Goal: Task Accomplishment & Management: Complete application form

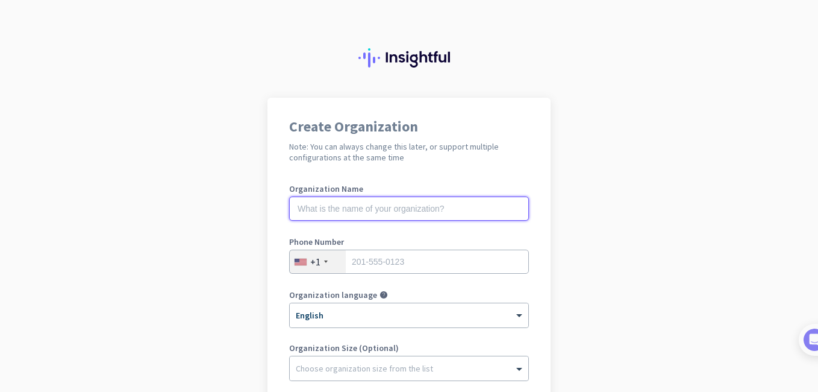
click at [428, 203] on input "text" at bounding box center [409, 208] width 240 height 24
type input "Morovia"
click at [324, 262] on div at bounding box center [326, 261] width 4 height 2
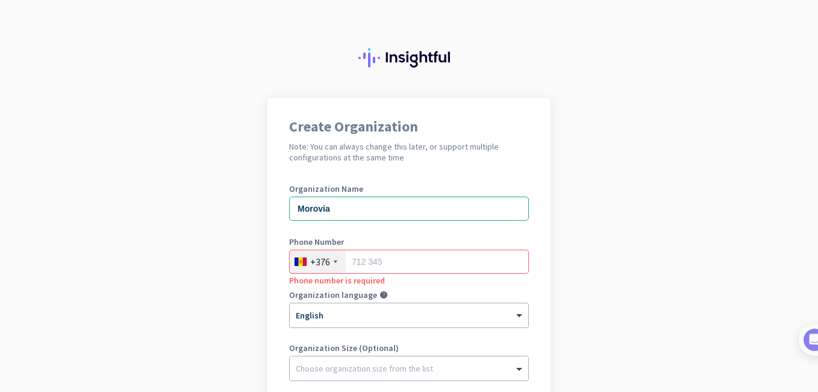
click at [334, 262] on div at bounding box center [336, 261] width 4 height 2
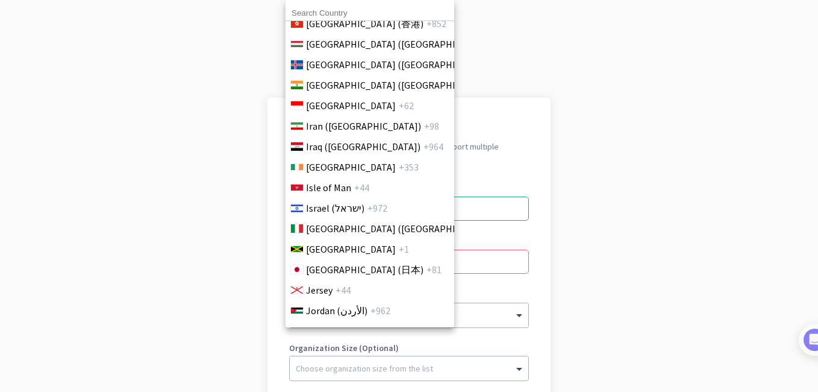
scroll to position [2169, 0]
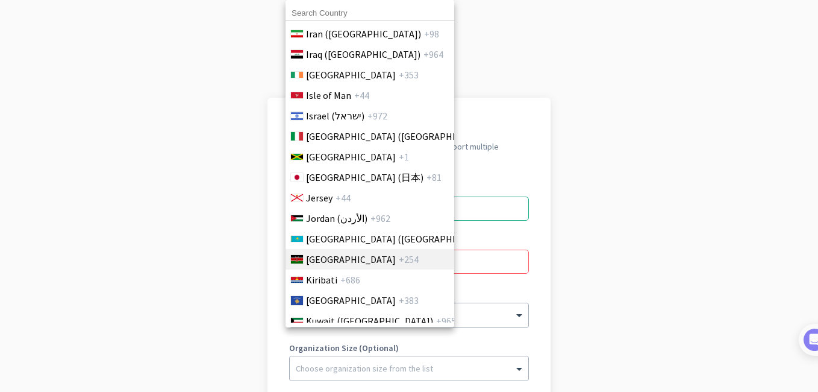
click at [330, 259] on span "[GEOGRAPHIC_DATA]" at bounding box center [351, 259] width 90 height 14
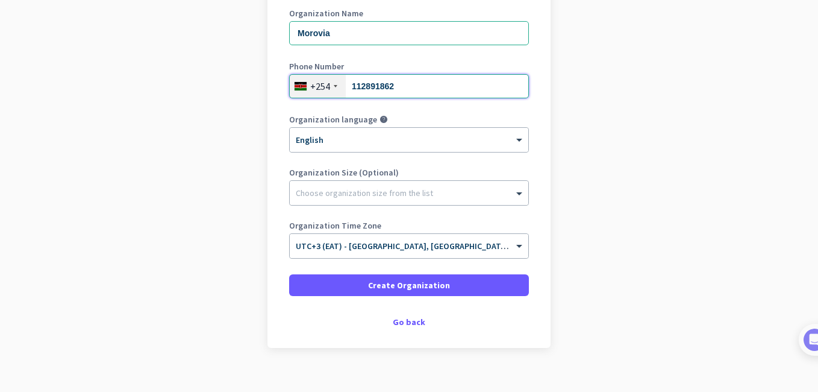
scroll to position [192, 0]
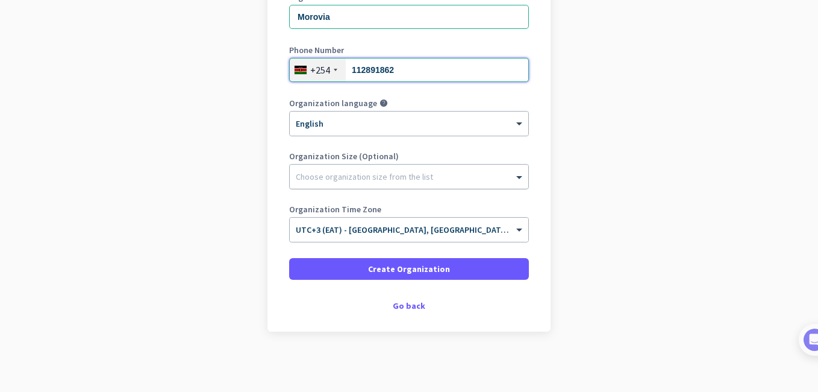
type input "112891862"
click at [397, 172] on div at bounding box center [409, 174] width 239 height 12
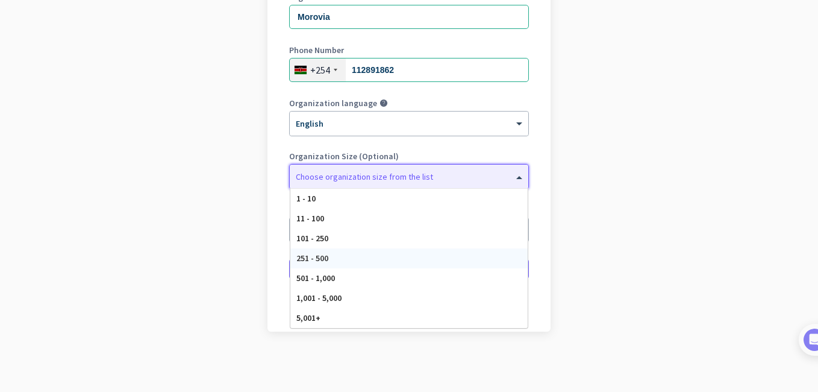
click at [393, 256] on div "251 - 500" at bounding box center [408, 258] width 237 height 20
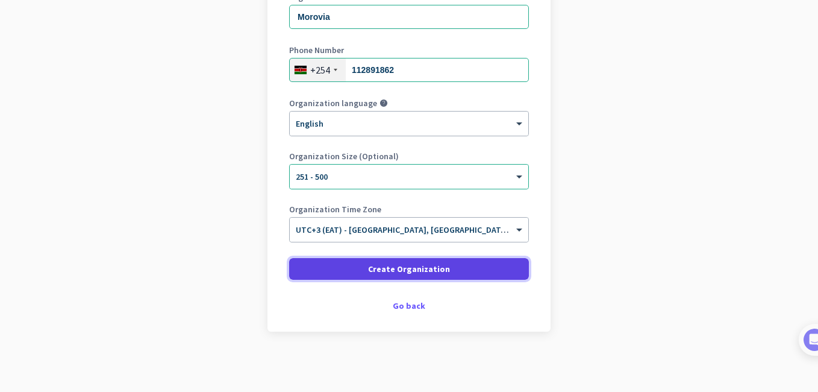
click at [421, 272] on span "Create Organization" at bounding box center [409, 269] width 82 height 12
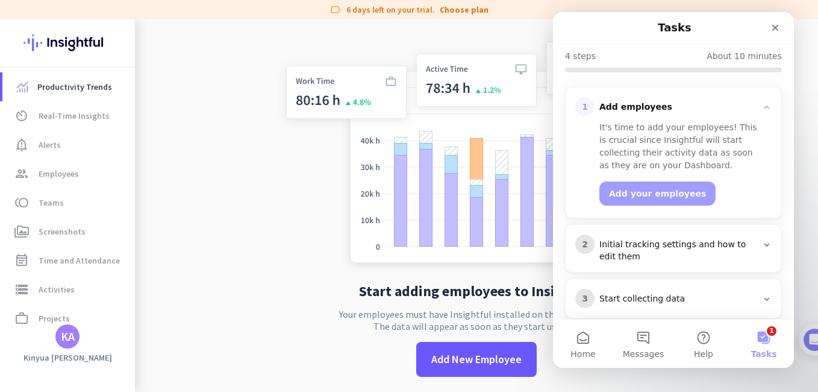
scroll to position [184, 0]
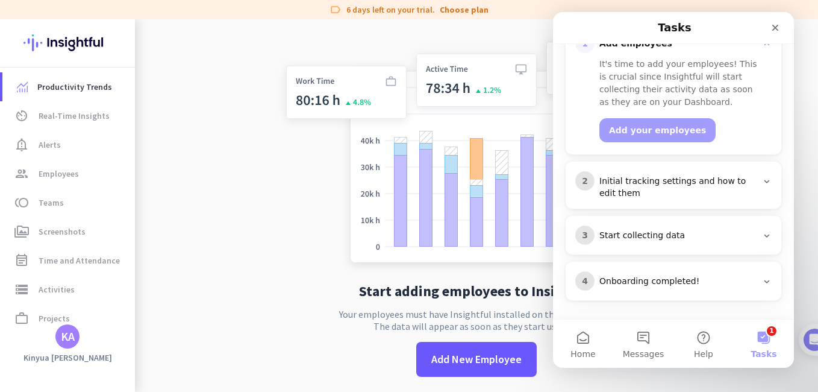
click at [763, 278] on icon "Intercom messenger" at bounding box center [767, 282] width 10 height 10
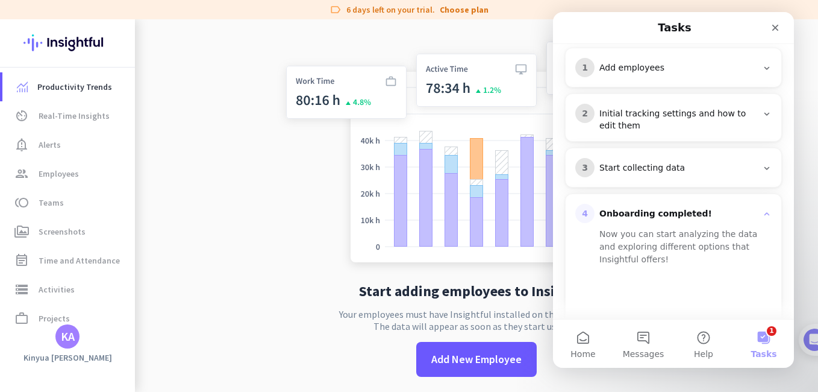
scroll to position [134, 0]
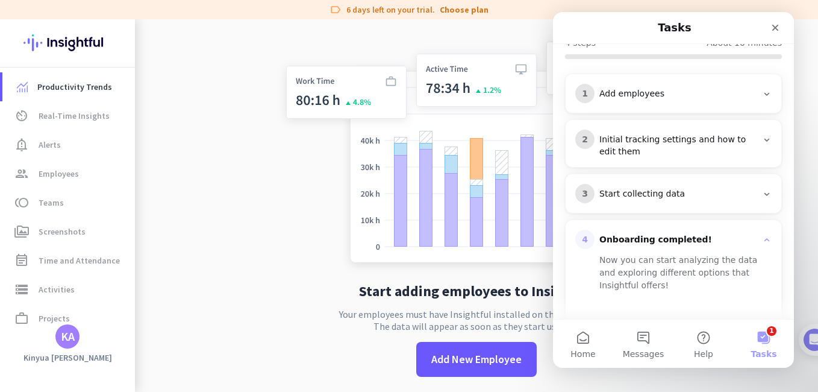
click at [763, 190] on icon "Intercom messenger" at bounding box center [767, 194] width 10 height 10
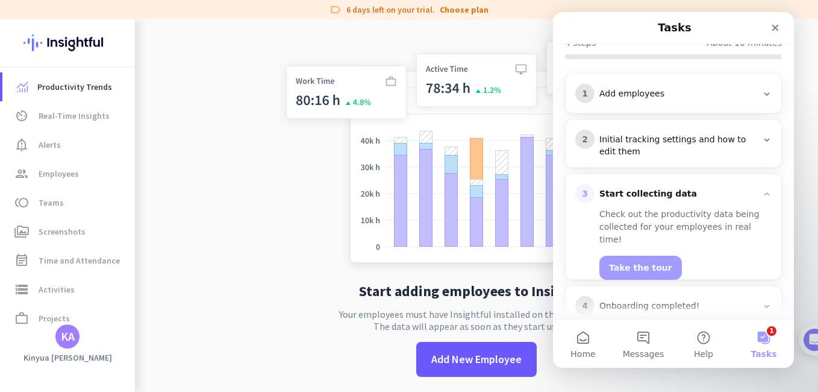
click at [762, 140] on icon "Intercom messenger" at bounding box center [767, 140] width 10 height 10
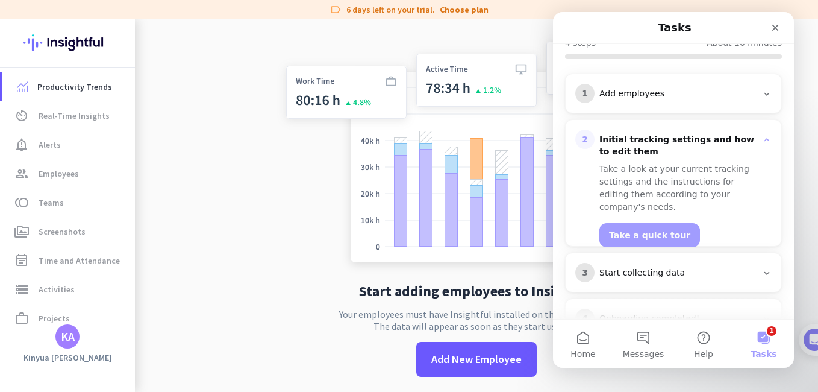
click at [762, 96] on icon "Intercom messenger" at bounding box center [767, 94] width 10 height 10
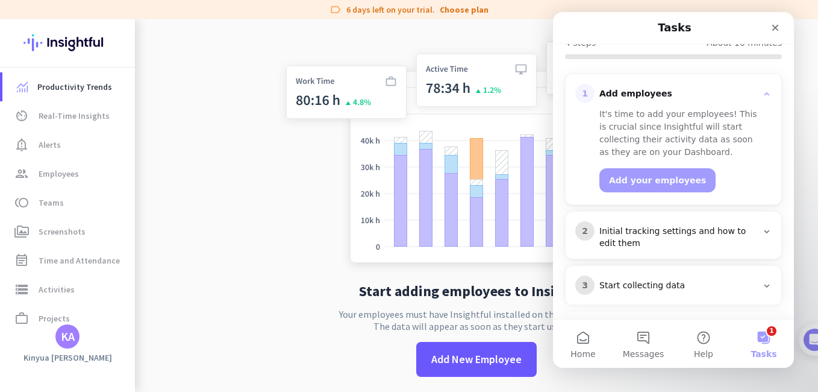
click at [271, 163] on app-no-employees "Start adding employees to Insightful Your employees must have Insightful instal…" at bounding box center [476, 215] width 683 height 392
click at [773, 27] on icon "Close" at bounding box center [776, 28] width 10 height 10
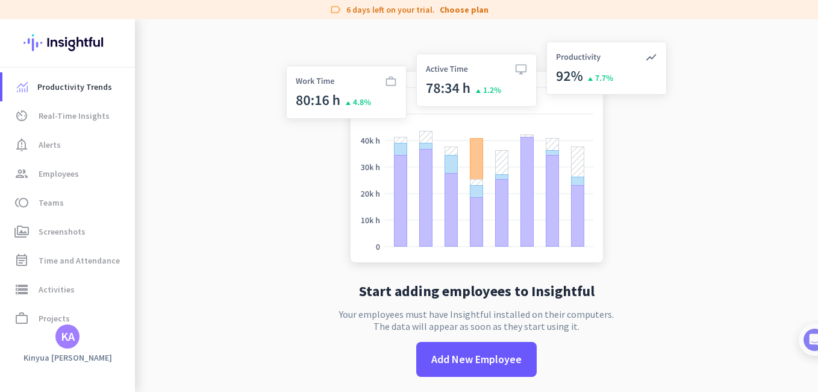
scroll to position [0, 0]
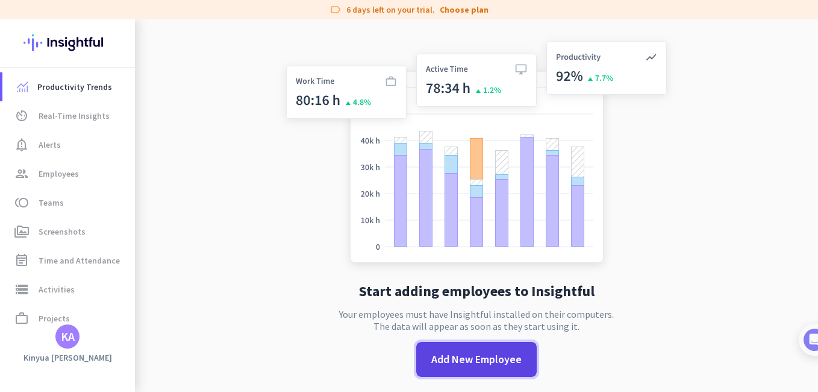
click at [473, 361] on span "Add New Employee" at bounding box center [476, 359] width 90 height 16
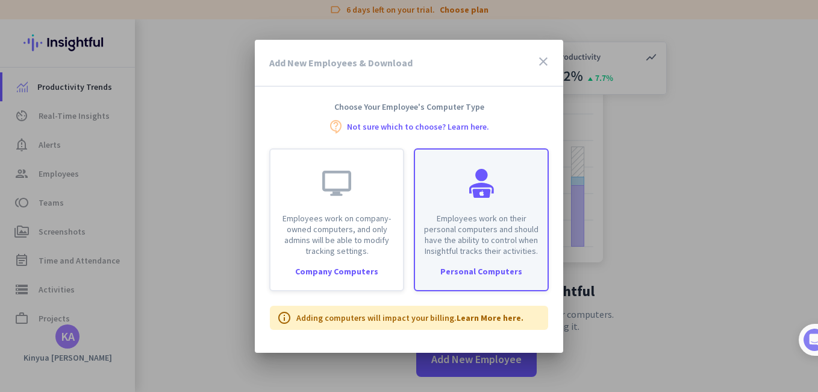
click at [502, 254] on p "Employees work on their personal computers and should have the ability to contr…" at bounding box center [481, 234] width 118 height 43
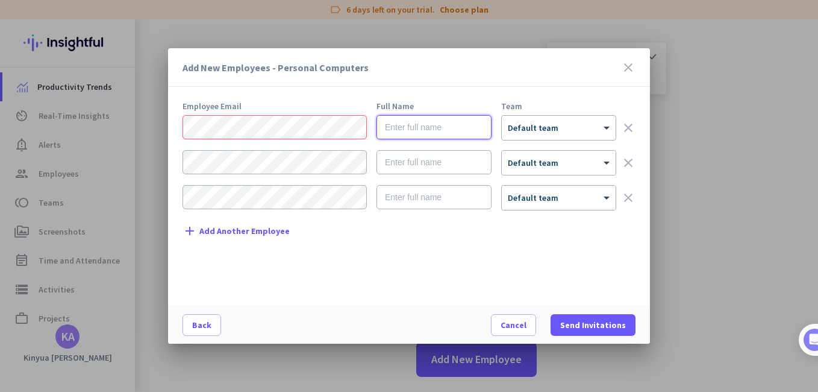
click at [439, 131] on input "text" at bounding box center [434, 127] width 115 height 24
type input "m"
type input "Allan"
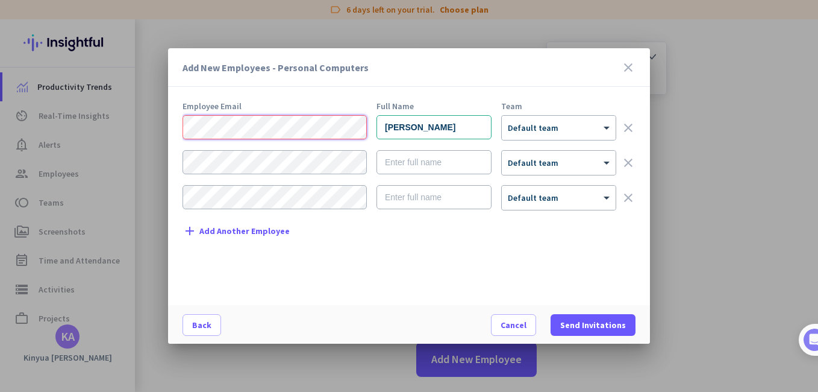
click at [134, 127] on div "Add New Employees - Personal Computers close Employee Email Full Name Team Alla…" at bounding box center [409, 196] width 818 height 392
click at [559, 127] on div at bounding box center [559, 124] width 114 height 10
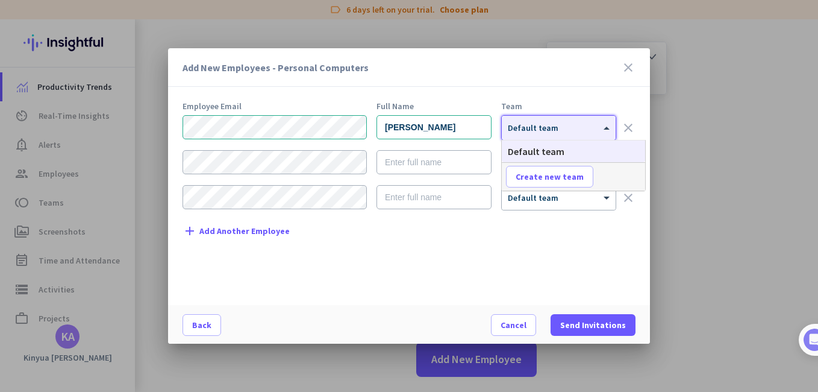
click at [559, 127] on div at bounding box center [559, 124] width 114 height 10
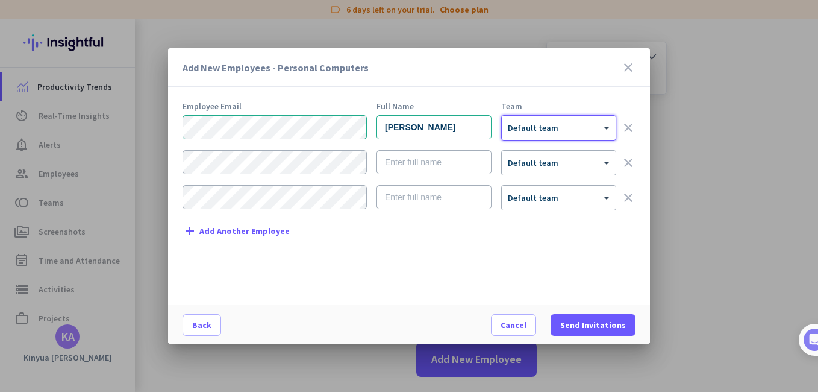
click at [559, 127] on div at bounding box center [559, 124] width 114 height 10
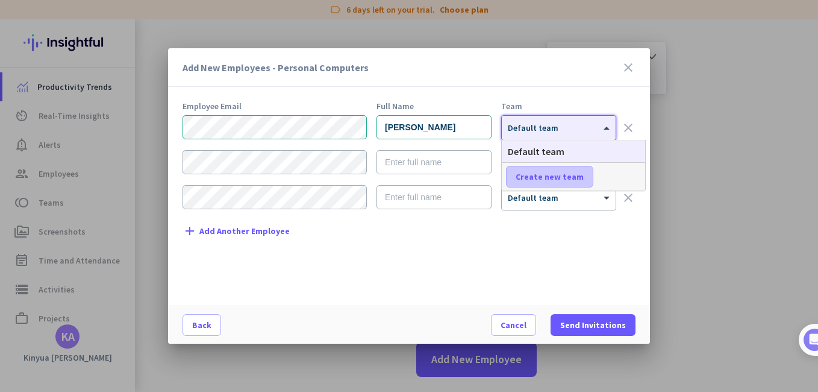
click at [557, 170] on span at bounding box center [550, 176] width 86 height 29
click at [554, 175] on input "text" at bounding box center [550, 177] width 89 height 22
type input "Parimango"
click at [624, 178] on span "Save" at bounding box center [622, 176] width 19 height 11
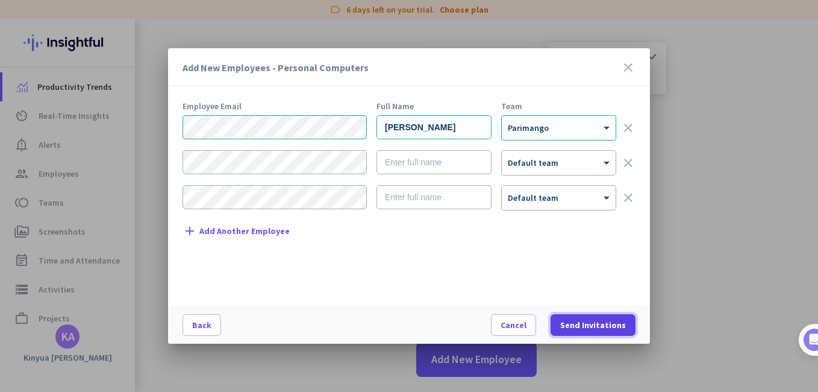
click at [594, 325] on span "Send Invitations" at bounding box center [593, 325] width 66 height 12
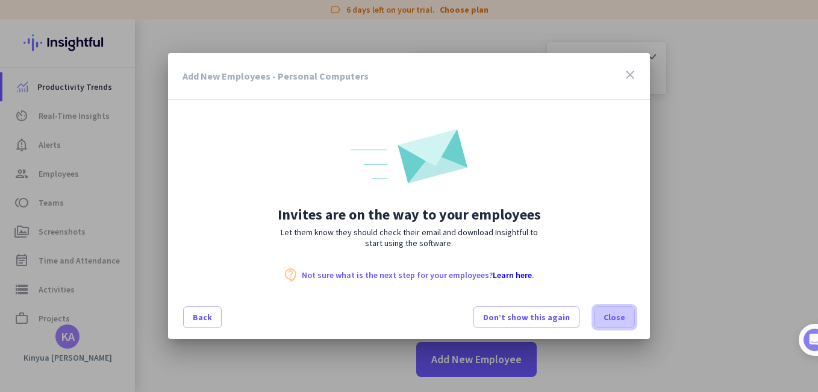
click at [616, 319] on span "Close" at bounding box center [615, 317] width 22 height 12
